Goal: Check status: Check status

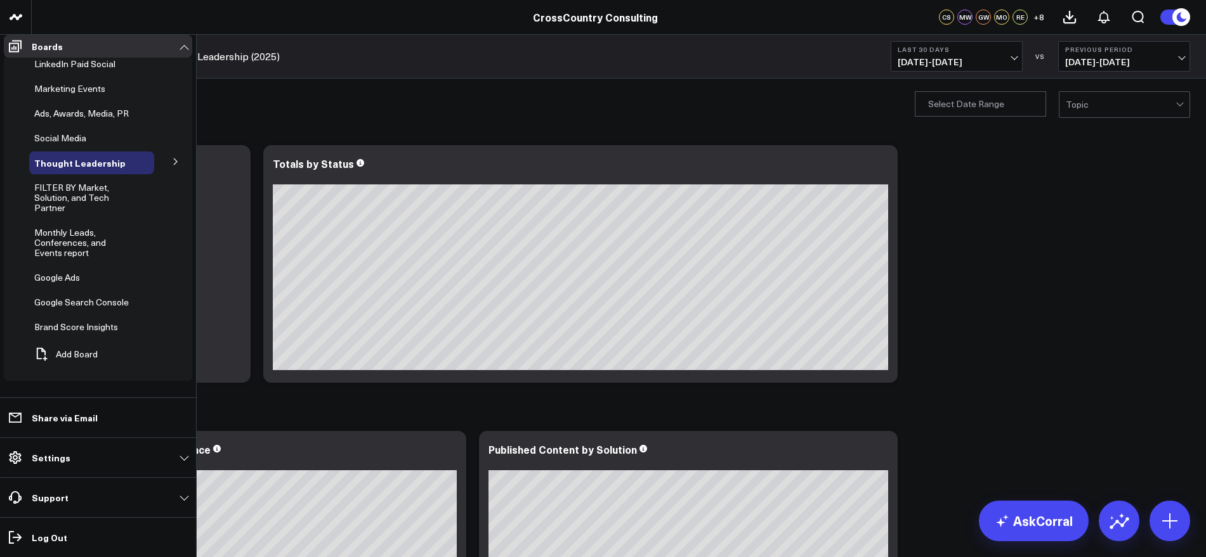
scroll to position [288, 0]
click at [79, 333] on span "Brand Score Insights" at bounding box center [76, 327] width 84 height 12
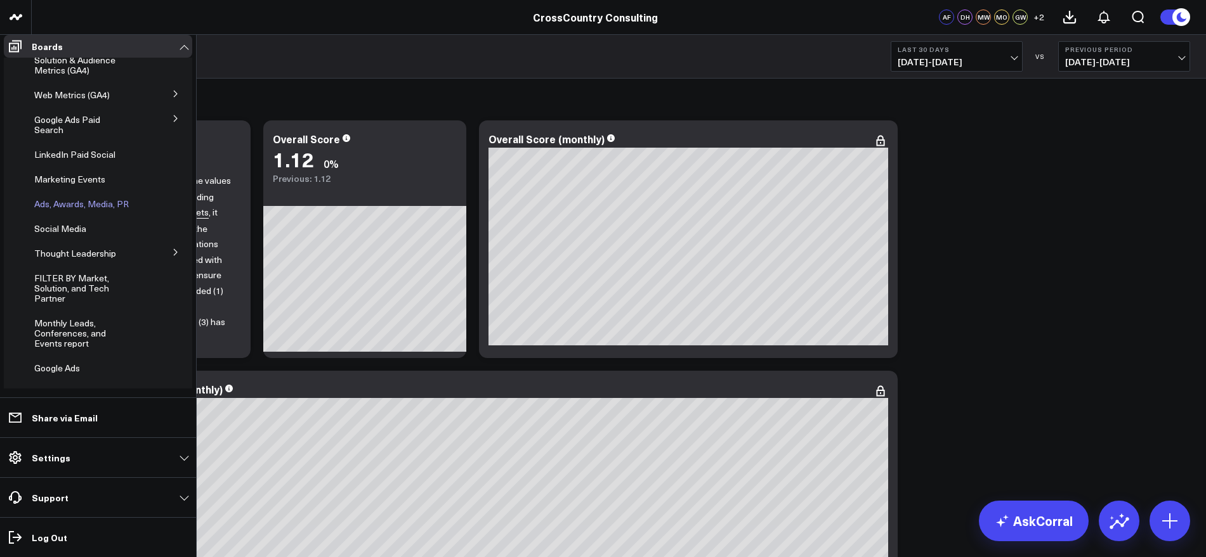
scroll to position [22, 0]
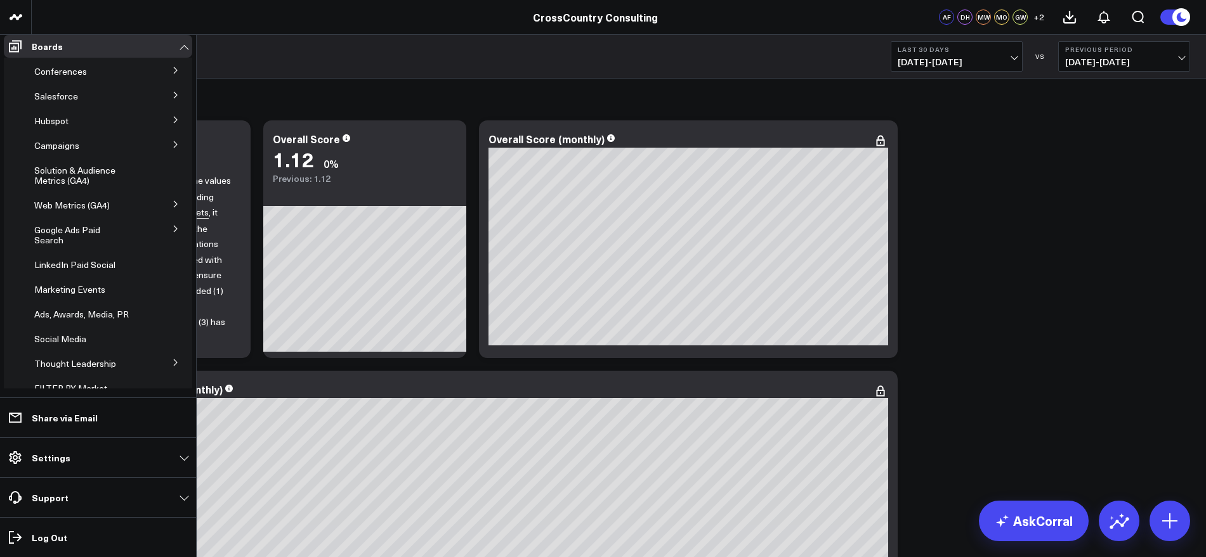
click at [174, 207] on icon at bounding box center [175, 204] width 3 height 6
click at [93, 234] on span "AI & LLM Metrics" at bounding box center [77, 228] width 70 height 12
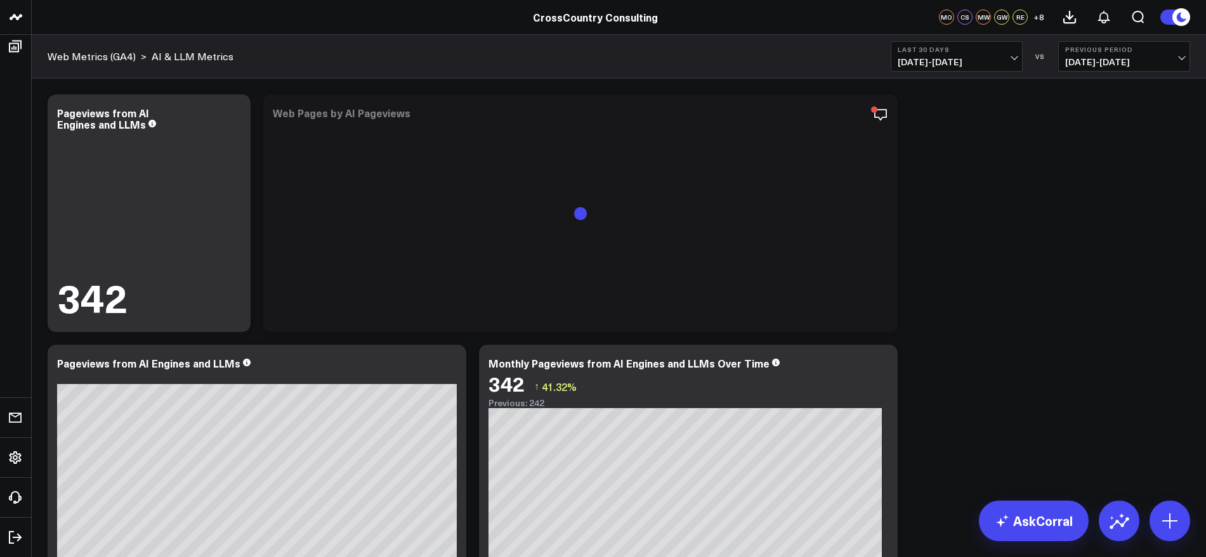
click at [1013, 63] on span "[DATE] - [DATE]" at bounding box center [956, 62] width 118 height 10
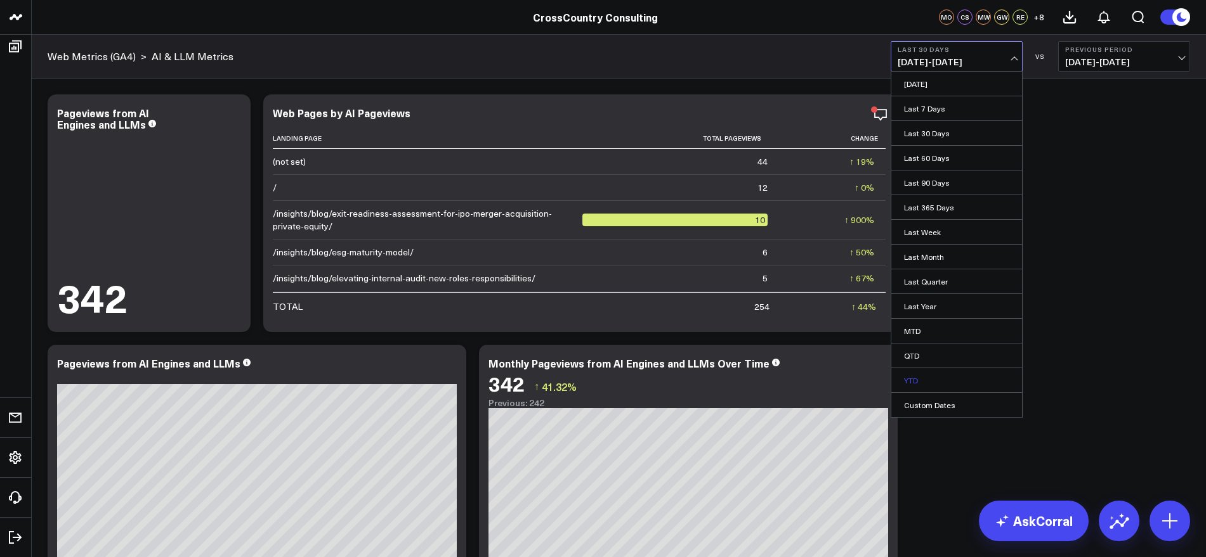
click at [918, 372] on link "YTD" at bounding box center [956, 380] width 131 height 24
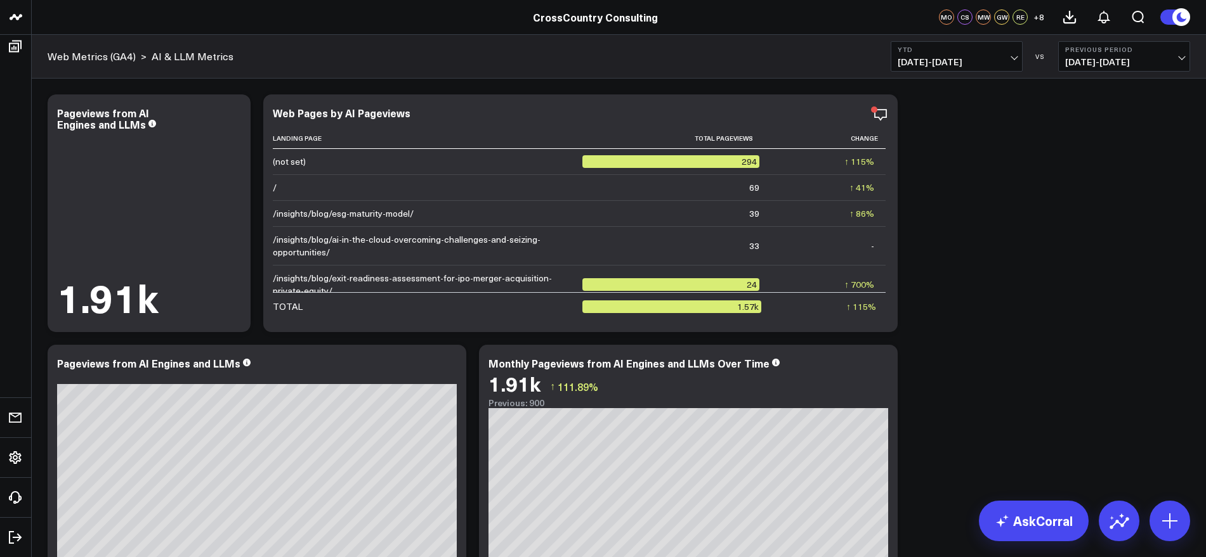
drag, startPoint x: 991, startPoint y: 302, endPoint x: 607, endPoint y: -96, distance: 553.4
click at [607, 0] on html "CrossCountry Consulting CrossCountry Consulting MO CS MW GW RE + 8 Web Metrics …" at bounding box center [603, 458] width 1206 height 916
